Goal: Task Accomplishment & Management: Complete application form

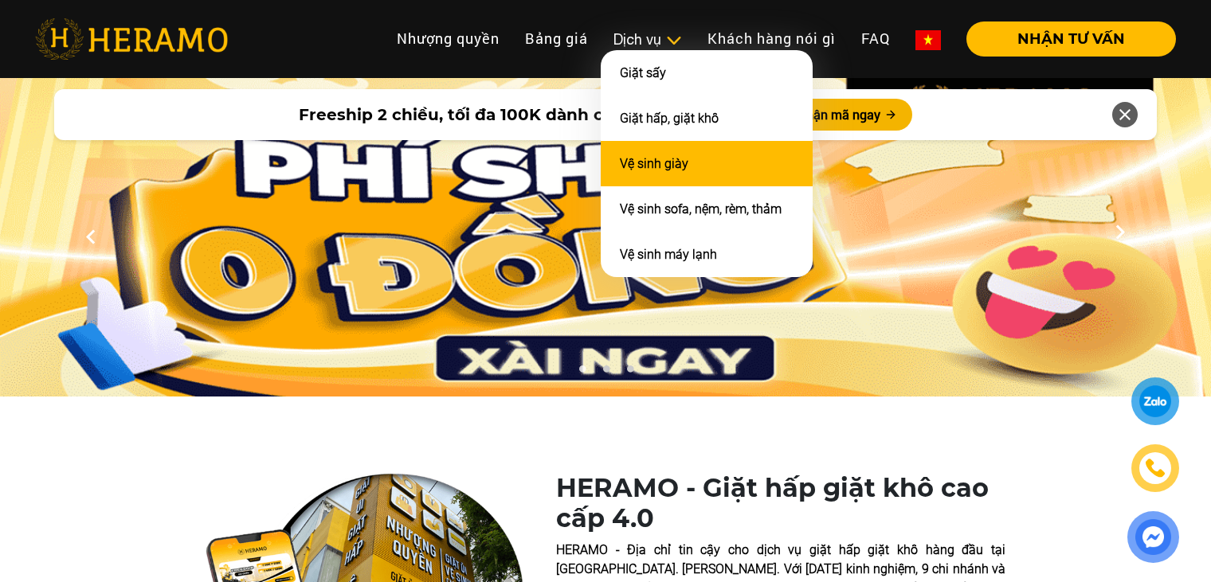
click at [659, 156] on link "Vệ sinh giày" at bounding box center [654, 163] width 68 height 15
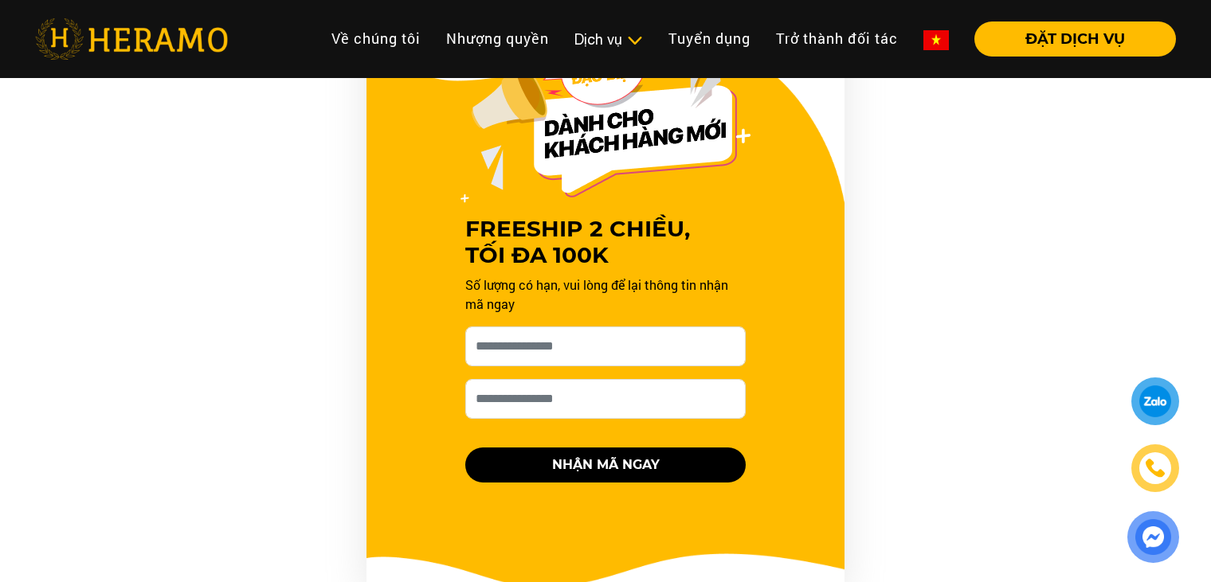
scroll to position [1593, 0]
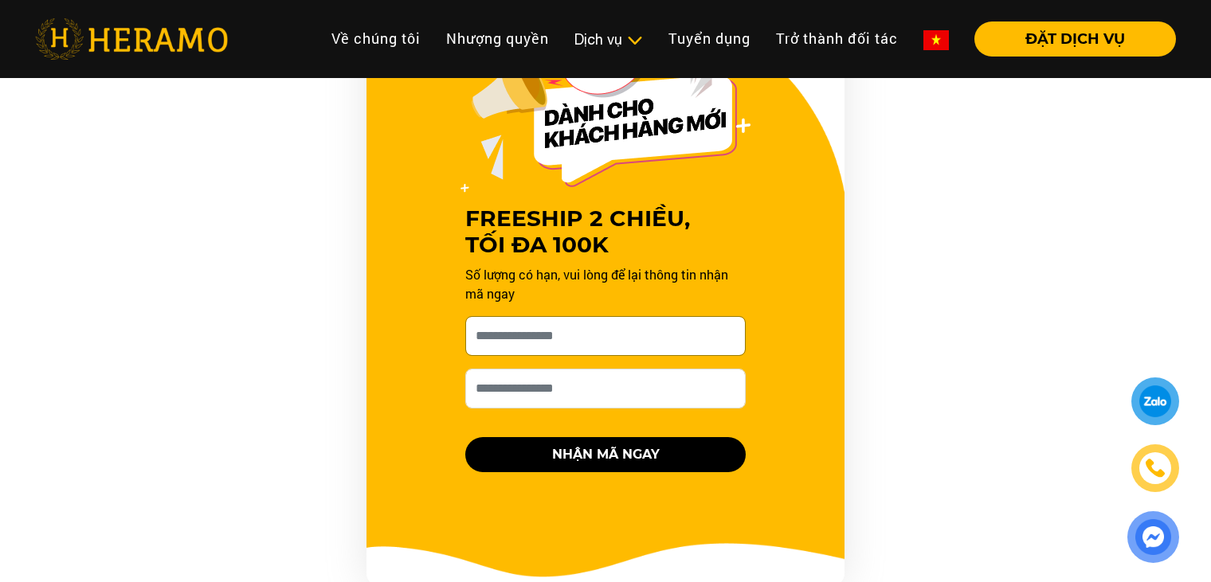
click at [625, 331] on input "[PERSON_NAME] xin tên của bạn nhé *" at bounding box center [605, 336] width 280 height 40
click at [596, 335] on input "[PERSON_NAME] xin tên của bạn nhé *" at bounding box center [605, 336] width 280 height 40
type input "****"
click at [585, 389] on input "Số điện thoại HERAMO có thể liên hệ là *" at bounding box center [605, 389] width 280 height 40
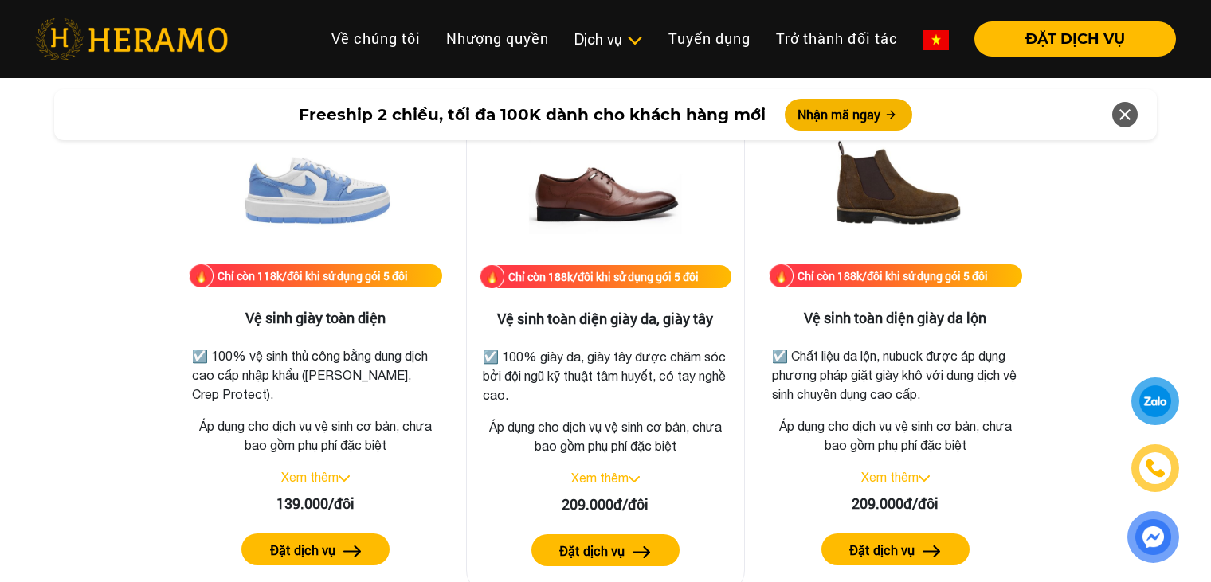
scroll to position [2230, 0]
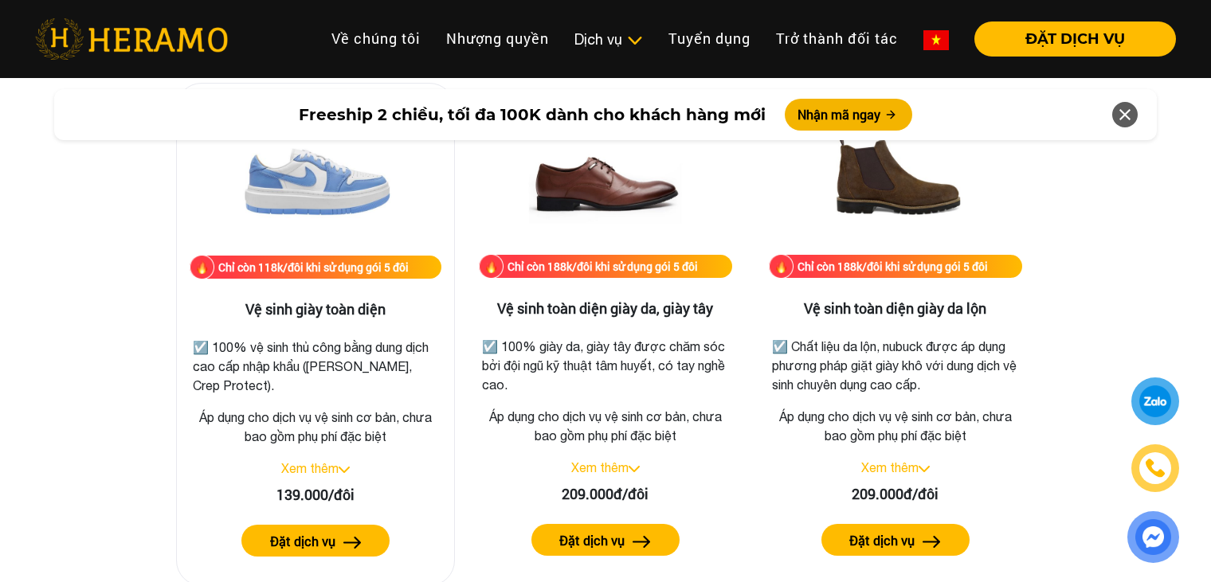
click at [340, 467] on img at bounding box center [343, 470] width 11 height 6
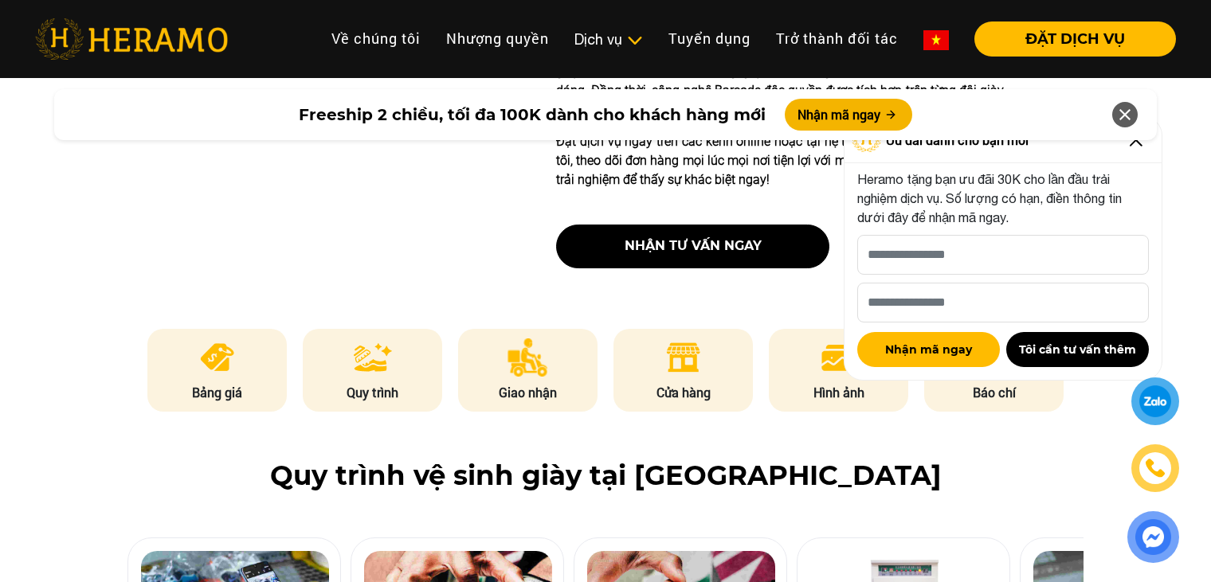
scroll to position [609, 0]
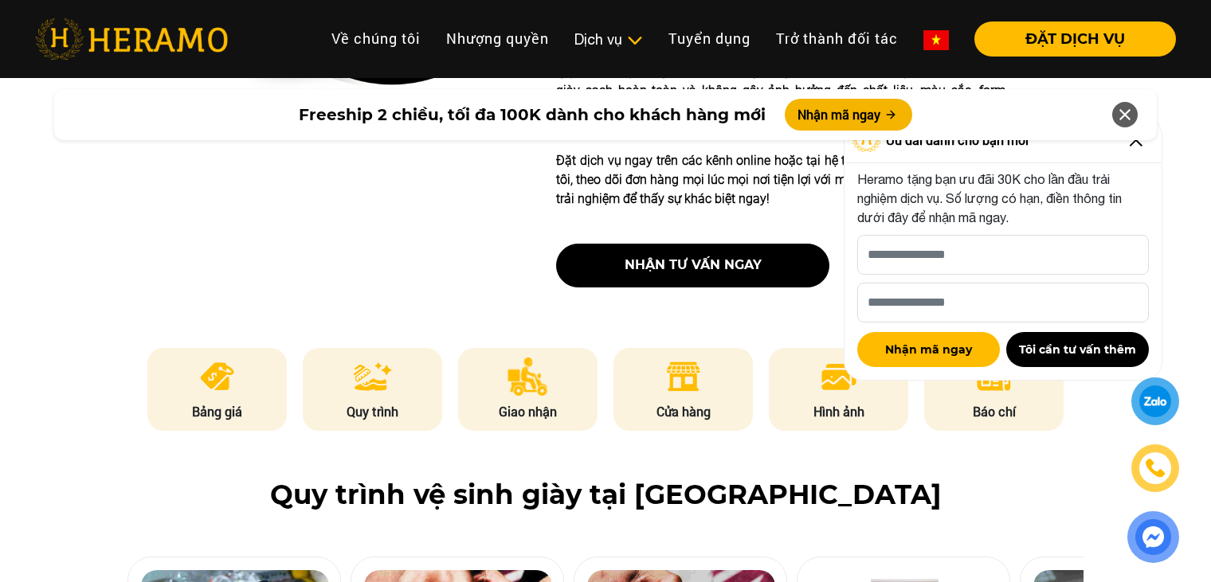
click at [1131, 146] on div "Freeship 2 chiều, tối đa 100K dành cho khách hàng mới Nhận mã ngay" at bounding box center [605, 115] width 1211 height 70
click at [1128, 117] on icon at bounding box center [1124, 114] width 19 height 29
